Goal: Information Seeking & Learning: Check status

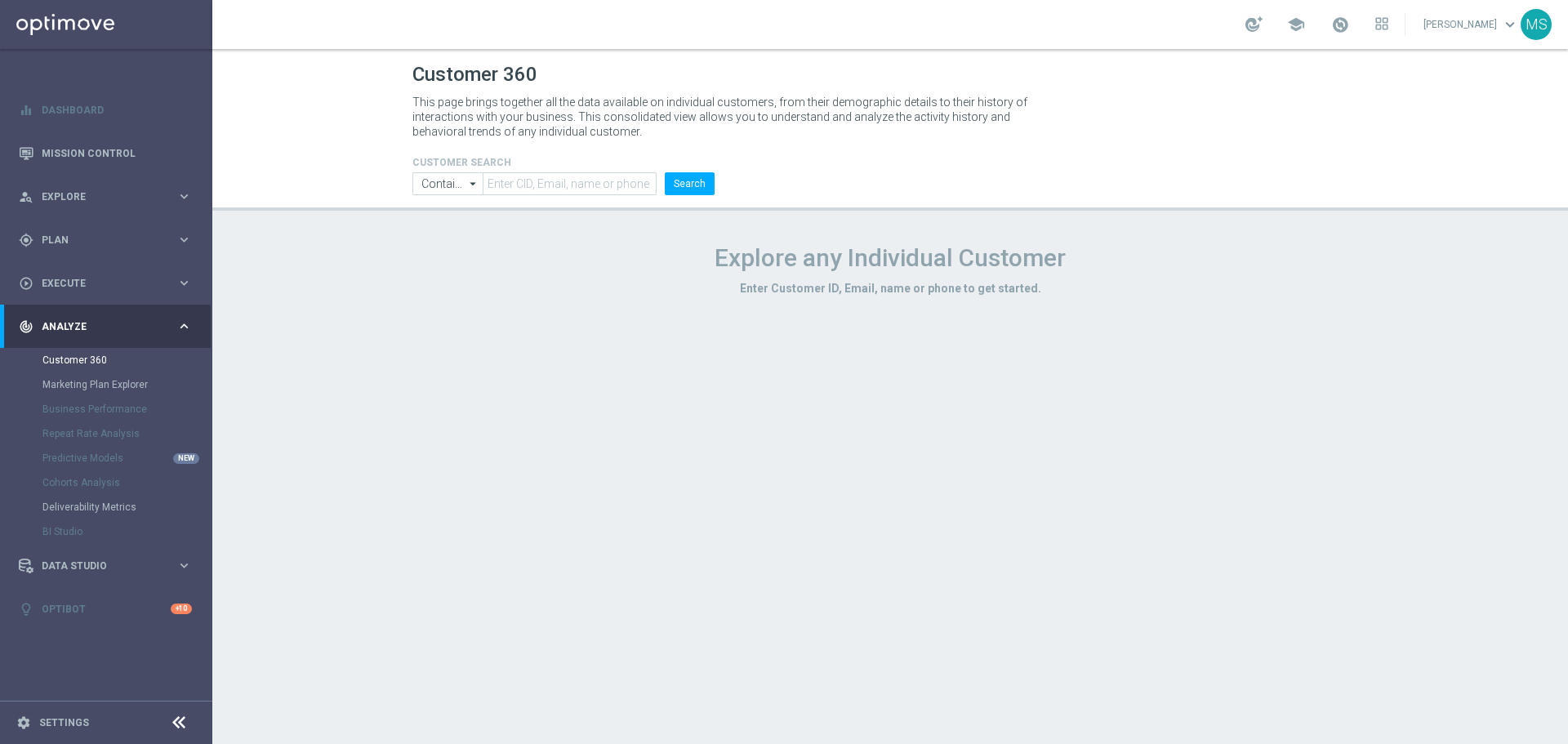
click at [584, 195] on header "Customer 360 This page brings together all the data available on individual cus…" at bounding box center [890, 129] width 1356 height 161
click at [589, 190] on input "text" at bounding box center [570, 183] width 174 height 23
paste input "1193203"
type input "1193203"
click at [705, 180] on button "Search" at bounding box center [689, 183] width 50 height 23
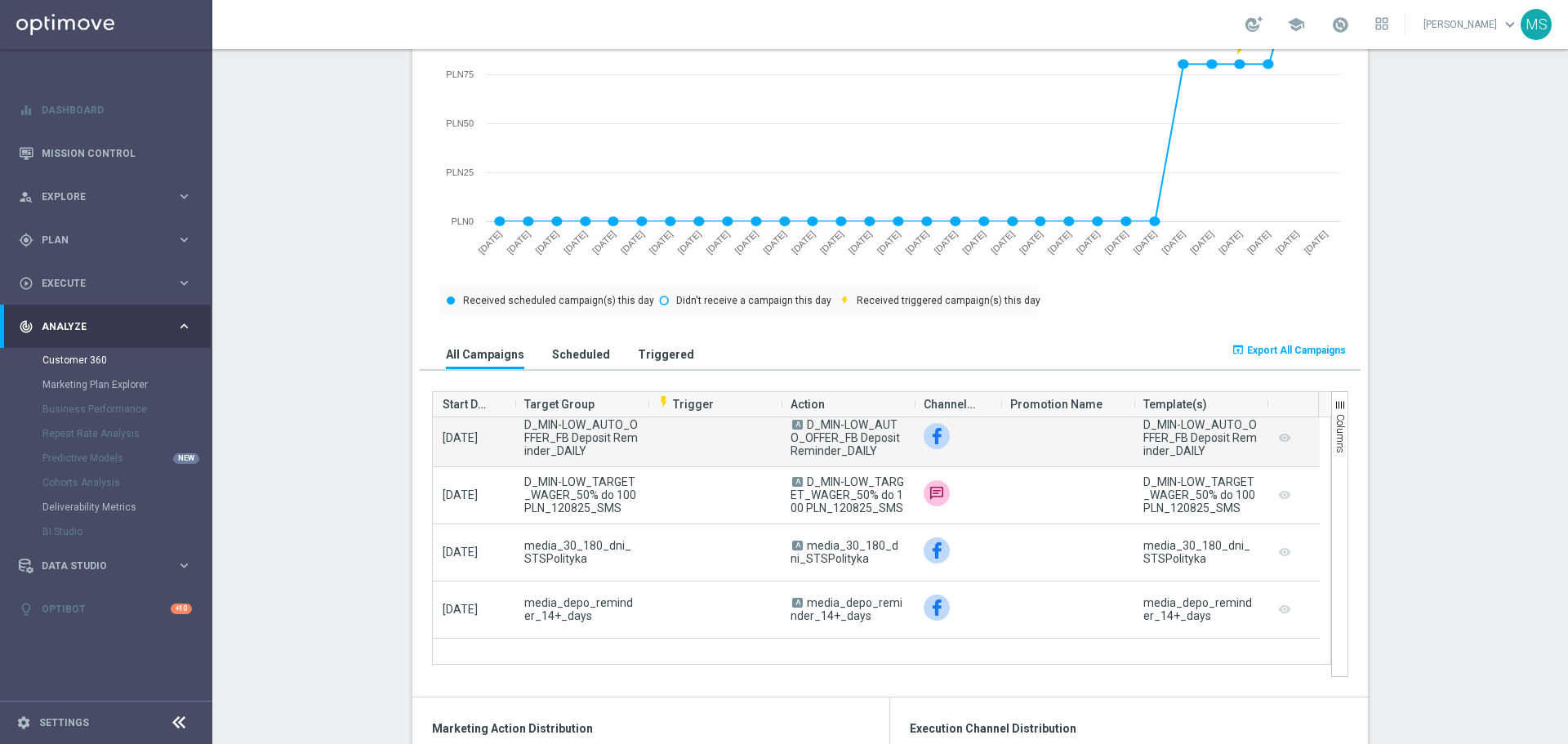
scroll to position [2531, 0]
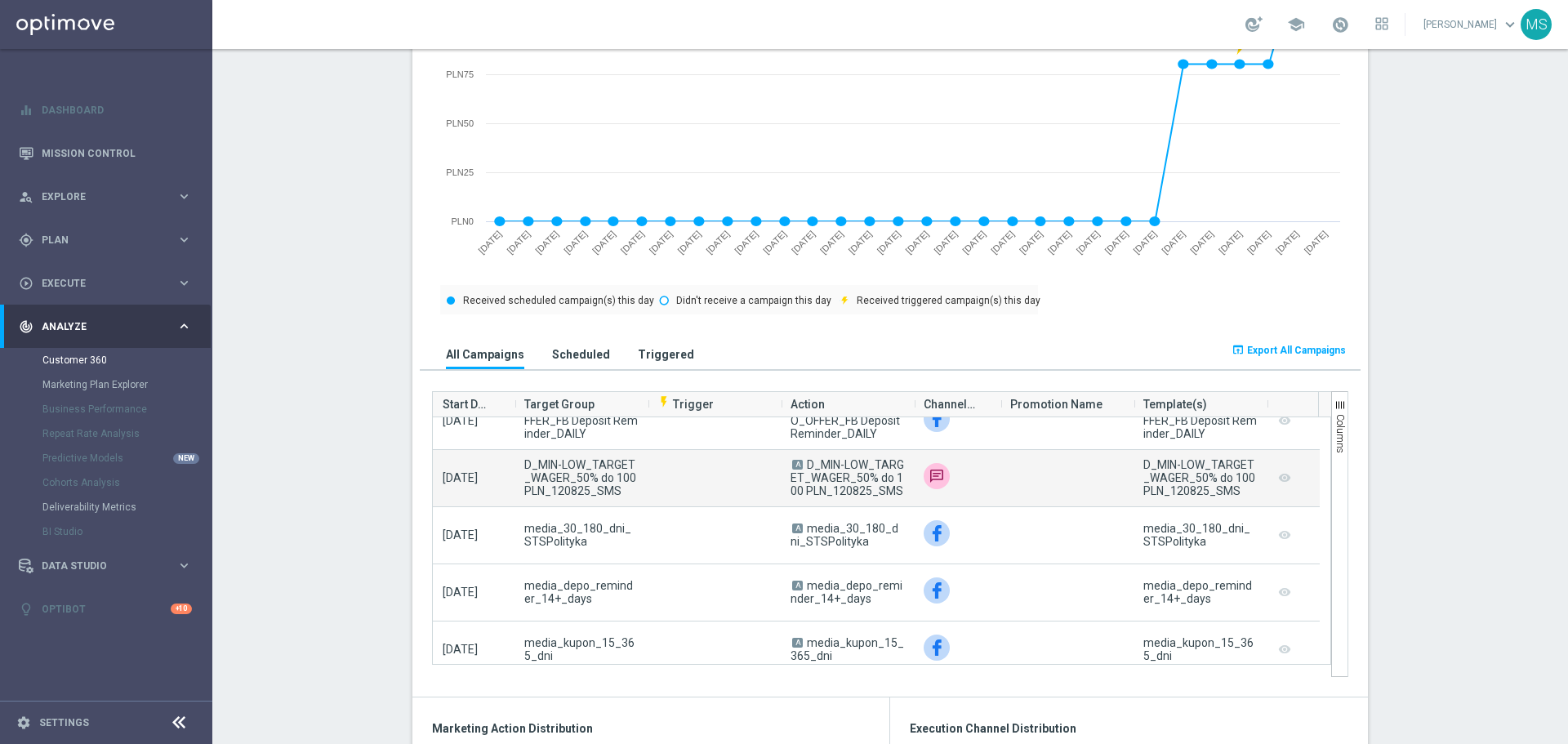
drag, startPoint x: 904, startPoint y: 495, endPoint x: 799, endPoint y: 464, distance: 109.5
click at [799, 464] on div "A D_MIN-LOW_TARGET_WAGER_50% do 100 PLN_120825_SMS" at bounding box center [847, 478] width 133 height 57
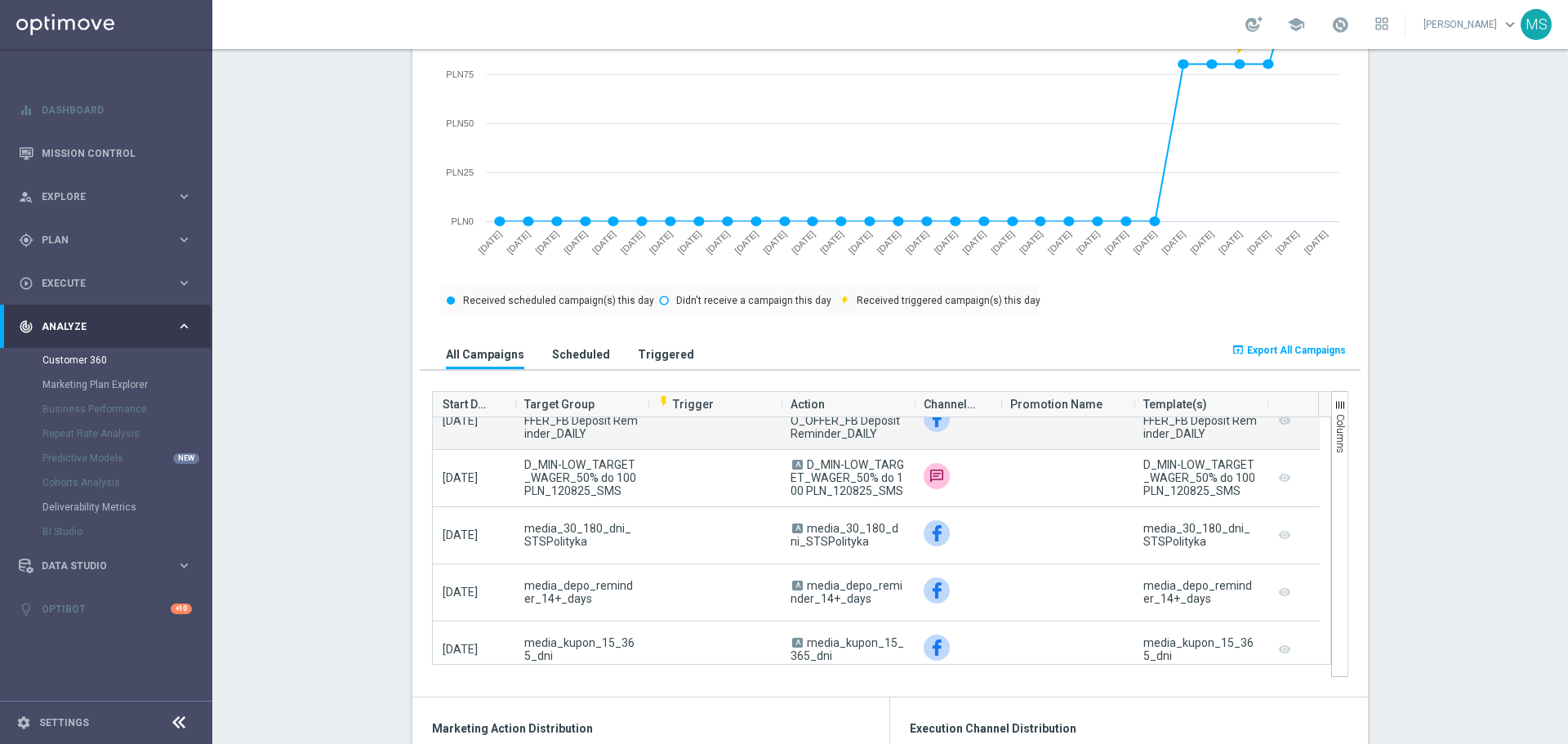
click at [851, 501] on div "A D_MIN-LOW_TARGET_WAGER_50% do 100 PLN_120825_SMS" at bounding box center [847, 478] width 133 height 57
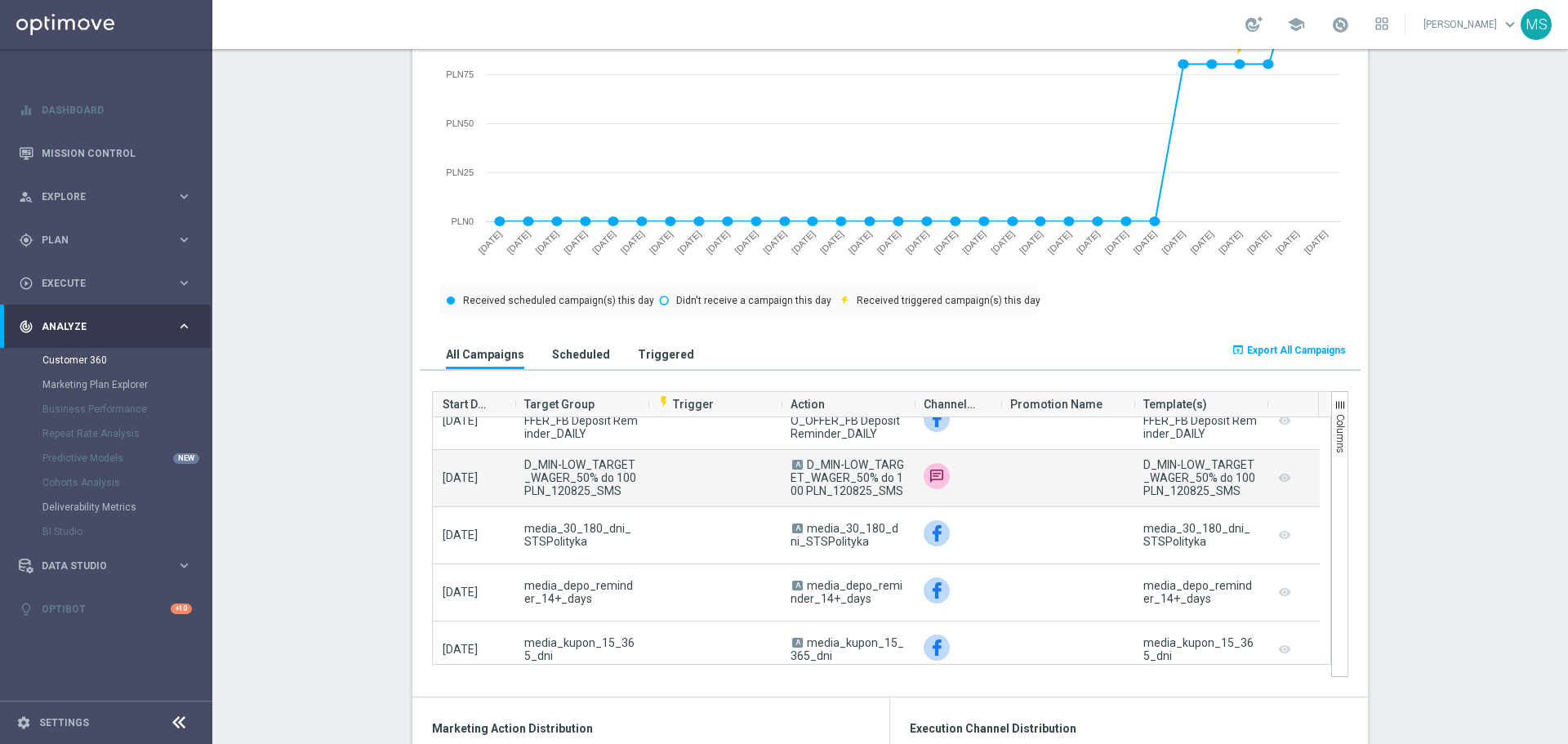
drag, startPoint x: 895, startPoint y: 498, endPoint x: 803, endPoint y: 463, distance: 98.4
click at [803, 463] on span "A D_MIN-LOW_TARGET_WAGER_50% do 100 PLN_120825_SMS" at bounding box center [847, 478] width 113 height 39
copy span "D_MIN-LOW_TARGET_WAGER_50% do 100 PLN_120825_SMS"
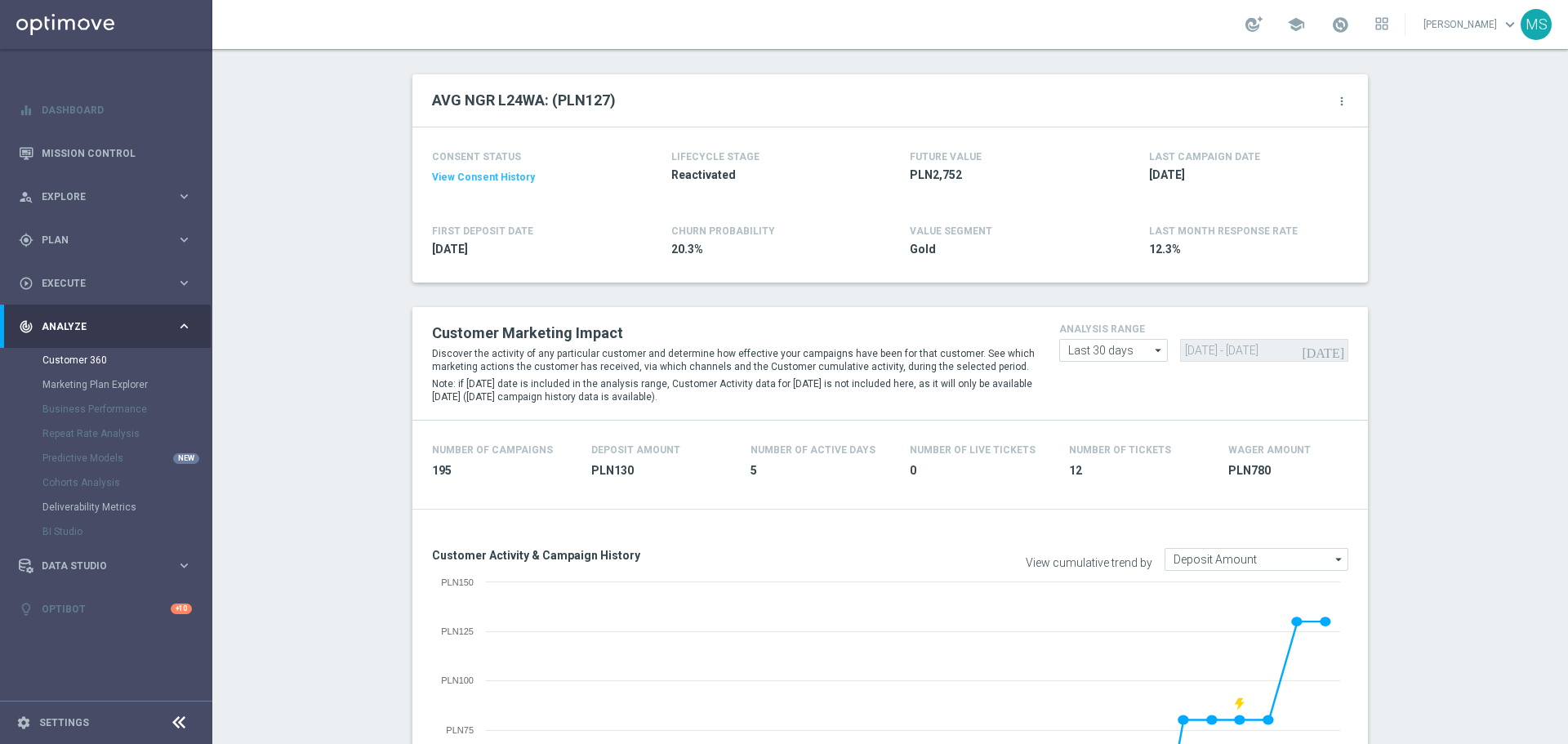
scroll to position [0, 0]
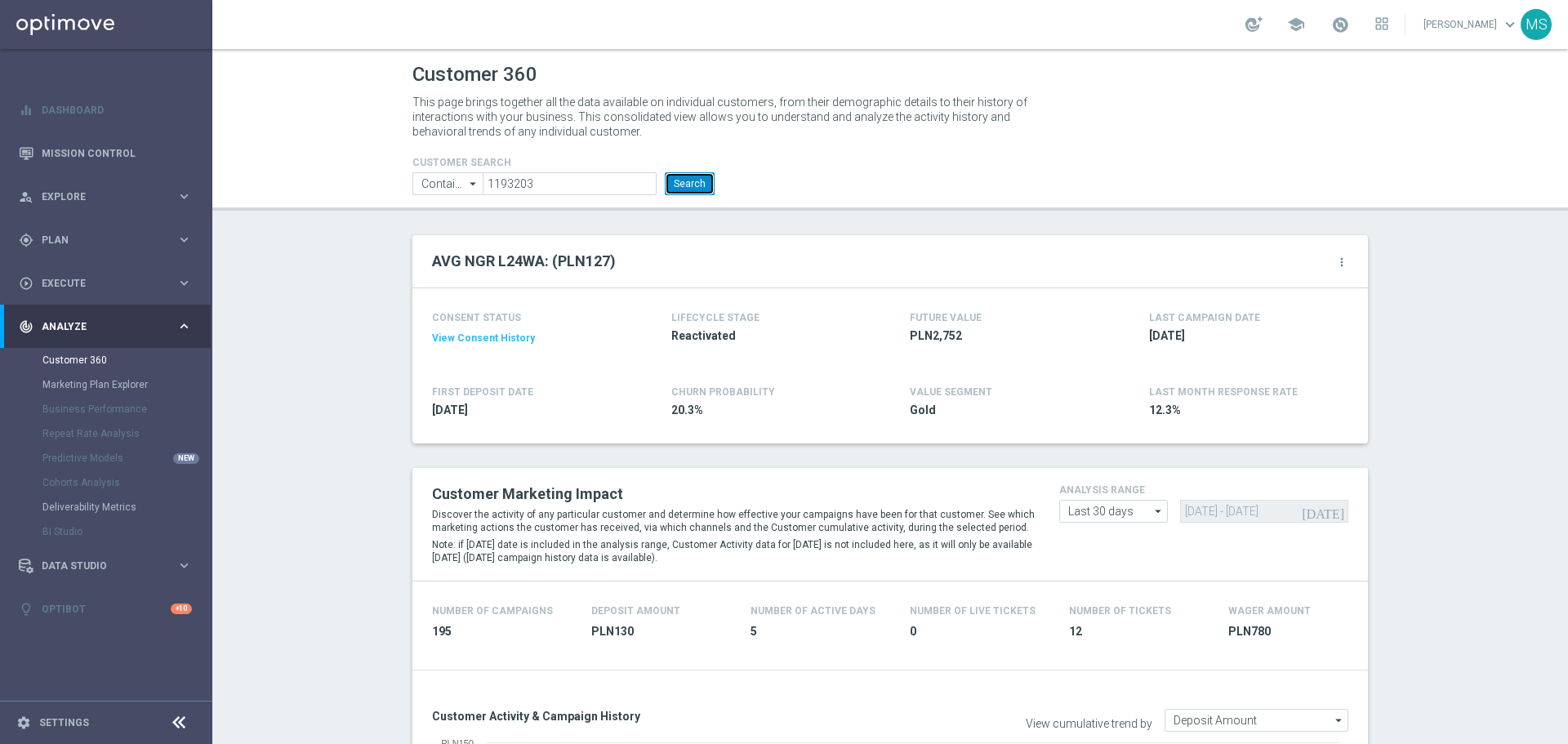
click at [697, 181] on button "Search" at bounding box center [689, 183] width 50 height 23
